Goal: Information Seeking & Learning: Learn about a topic

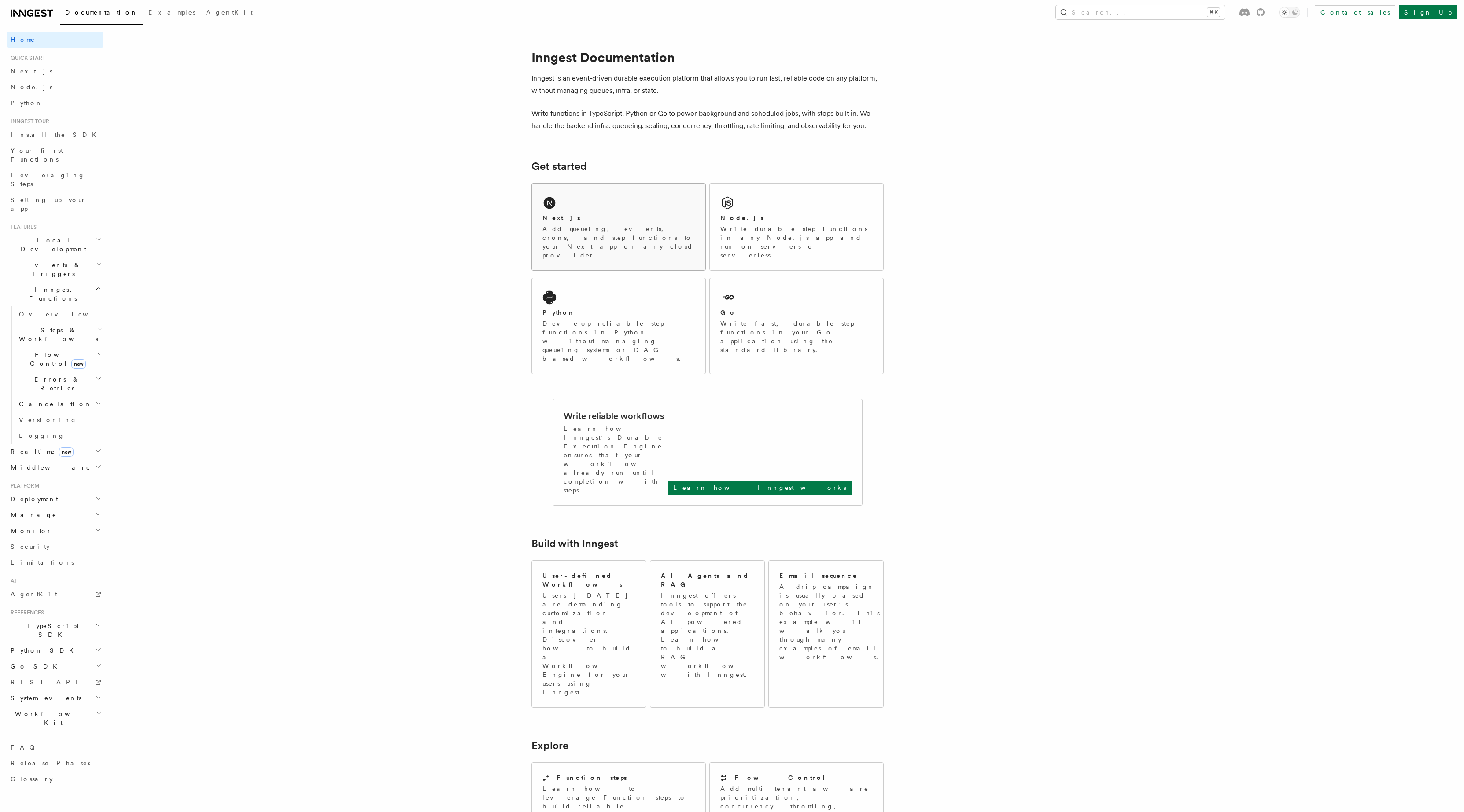
click at [588, 219] on div "Next.js" at bounding box center [618, 218] width 152 height 9
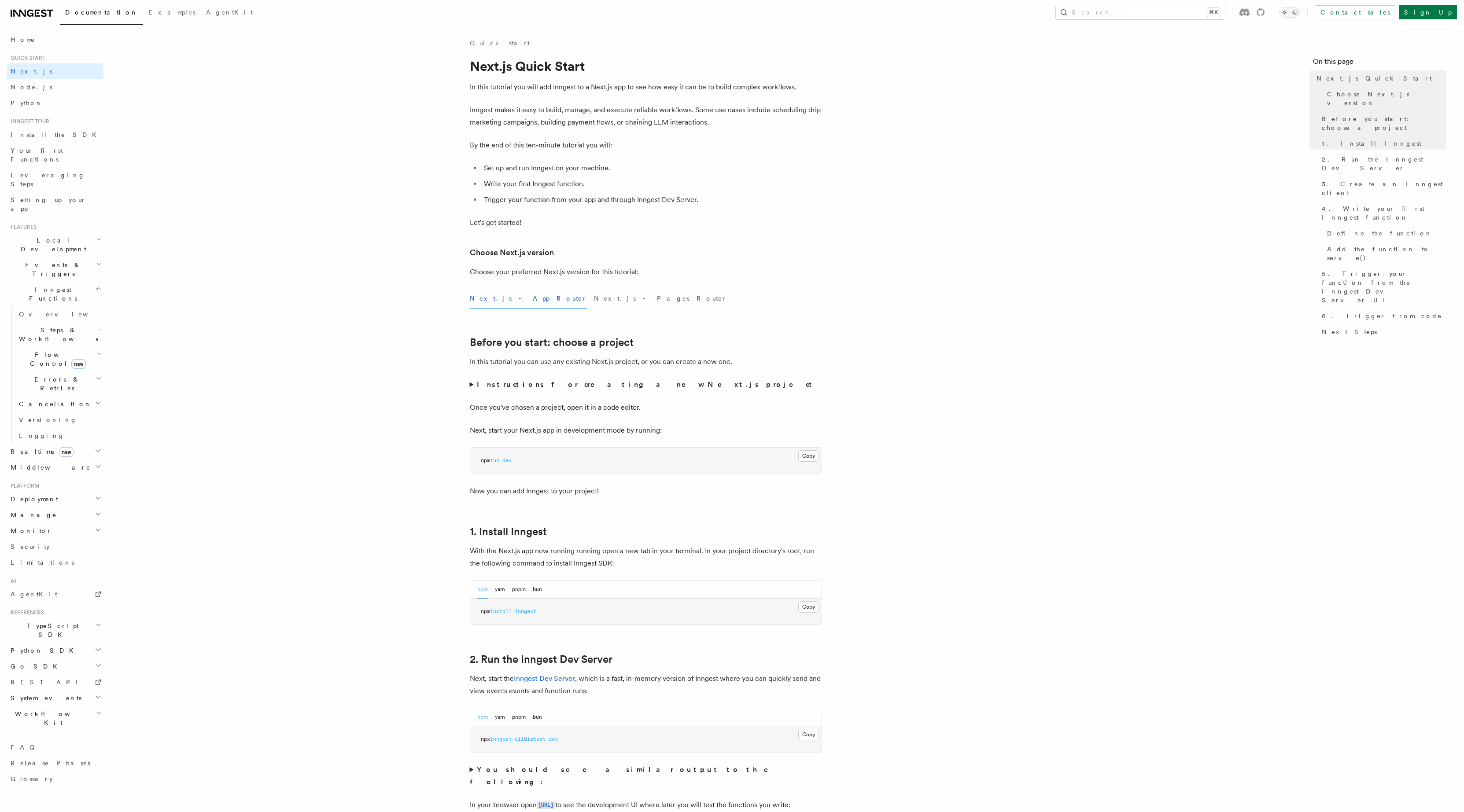
click at [47, 261] on span "Events & Triggers" at bounding box center [51, 269] width 89 height 18
click at [58, 316] on span "Sending events" at bounding box center [40, 324] width 44 height 16
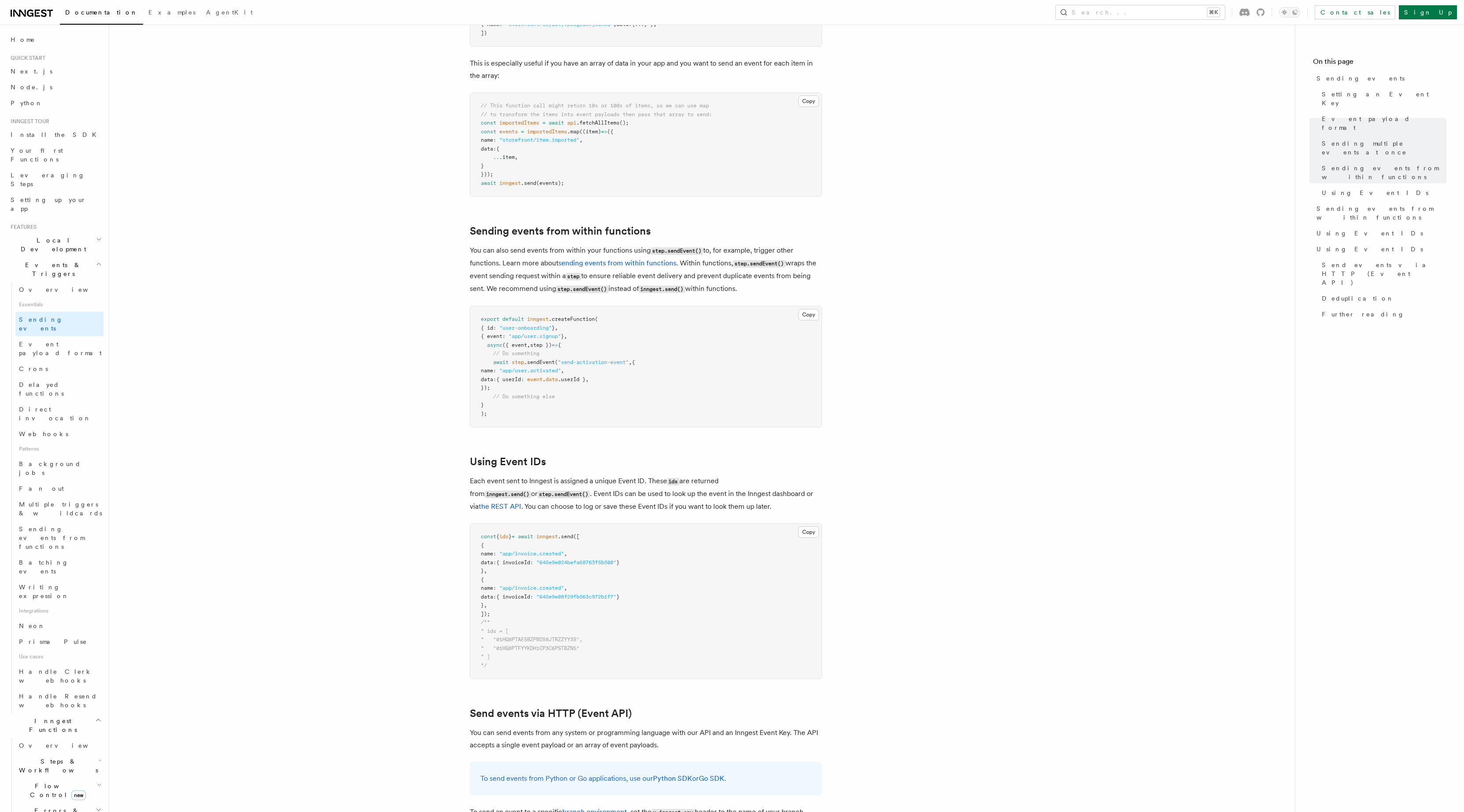
scroll to position [1185, 0]
